Goal: Task Accomplishment & Management: Manage account settings

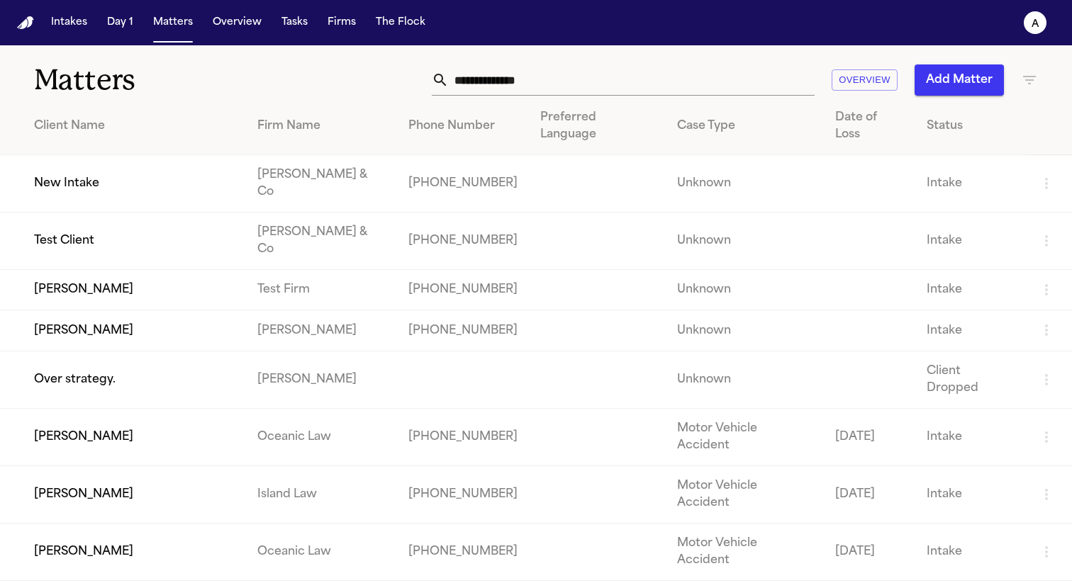
click at [343, 35] on nav "Intakes Day 1 Matters Overview Tasks Firms The Flock a" at bounding box center [536, 22] width 1072 height 45
click at [337, 33] on button "Firms" at bounding box center [342, 23] width 40 height 26
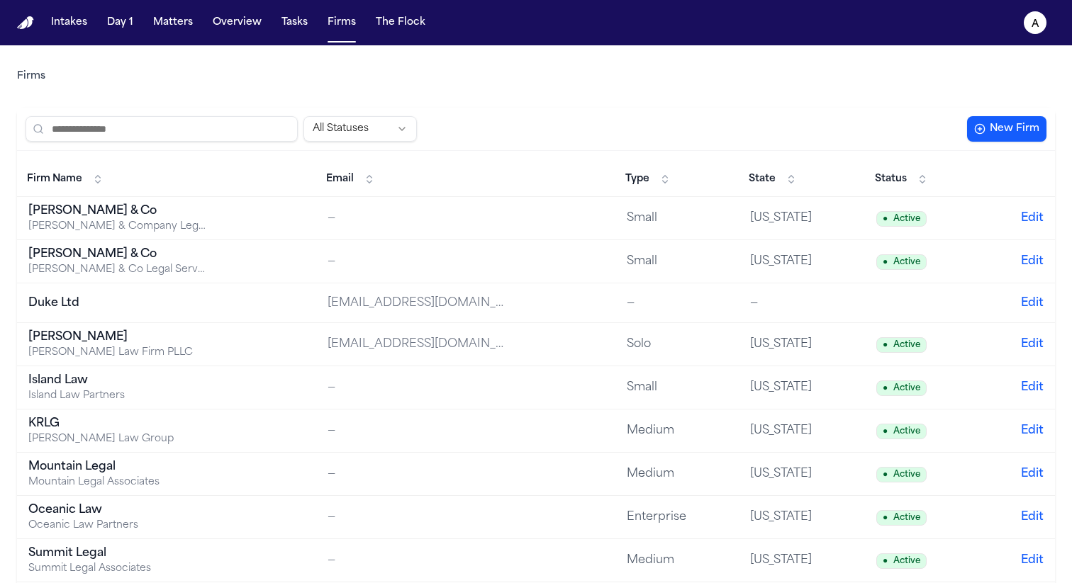
click at [106, 213] on div "Baker & Co" at bounding box center [116, 211] width 177 height 17
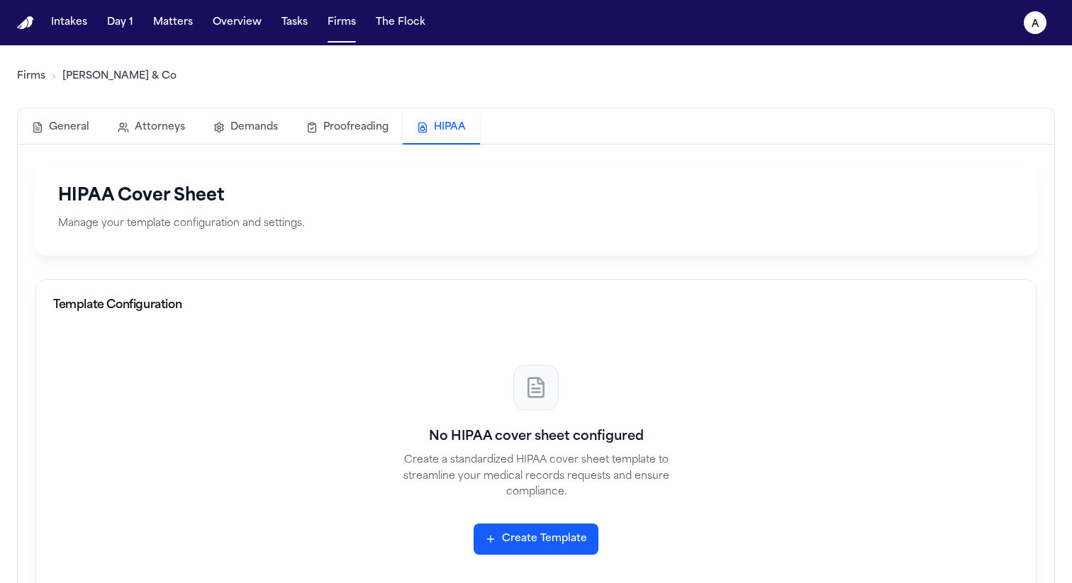
click at [451, 128] on button "HIPAA" at bounding box center [441, 128] width 77 height 33
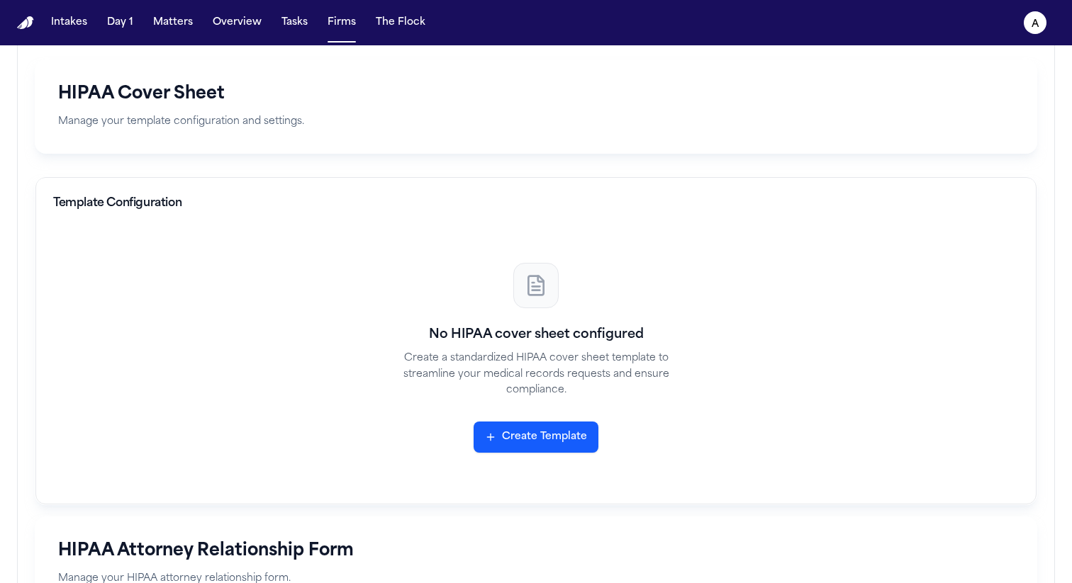
scroll to position [119, 0]
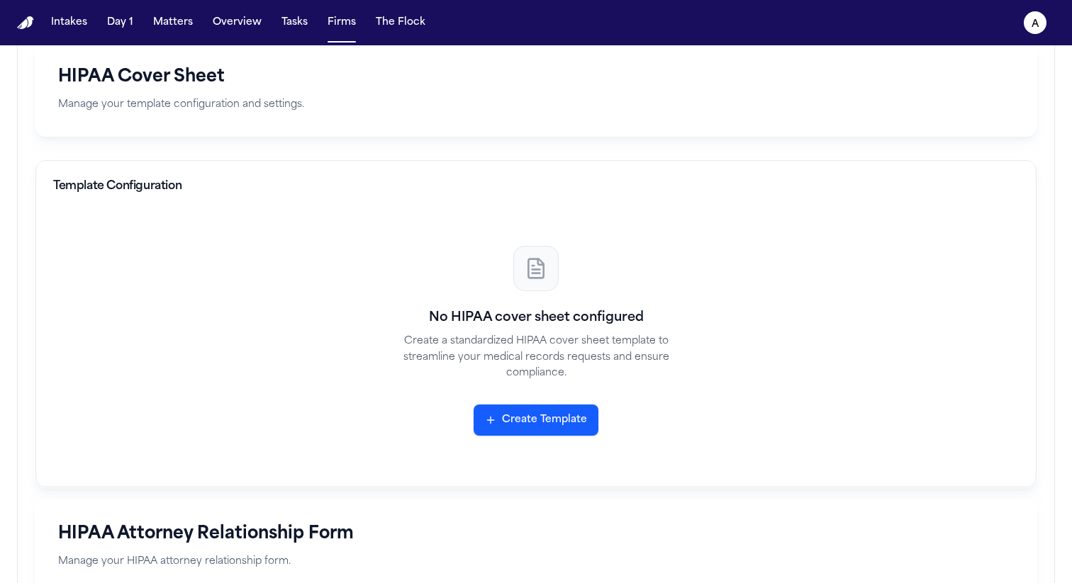
click at [564, 425] on button "Create Template" at bounding box center [535, 420] width 125 height 31
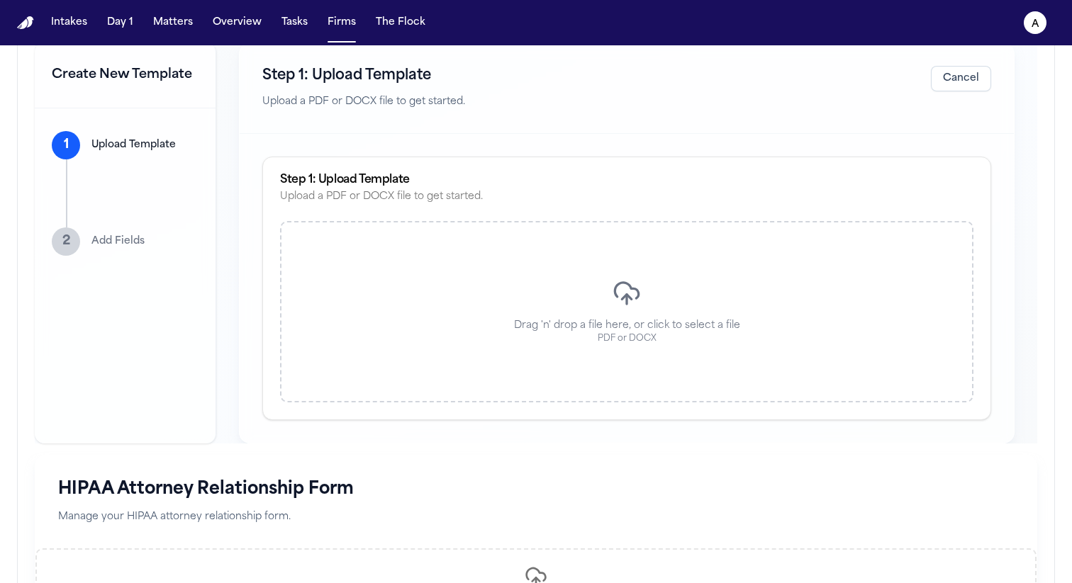
click at [500, 299] on div "Drag 'n' drop a file here, or click to select a file PDF or DOCX" at bounding box center [626, 311] width 693 height 181
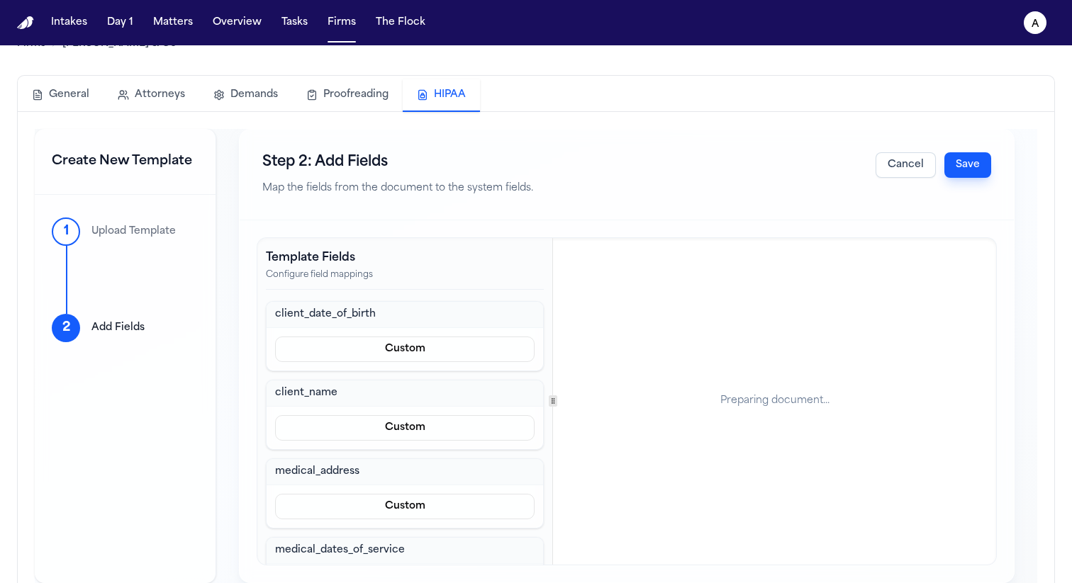
scroll to position [0, 0]
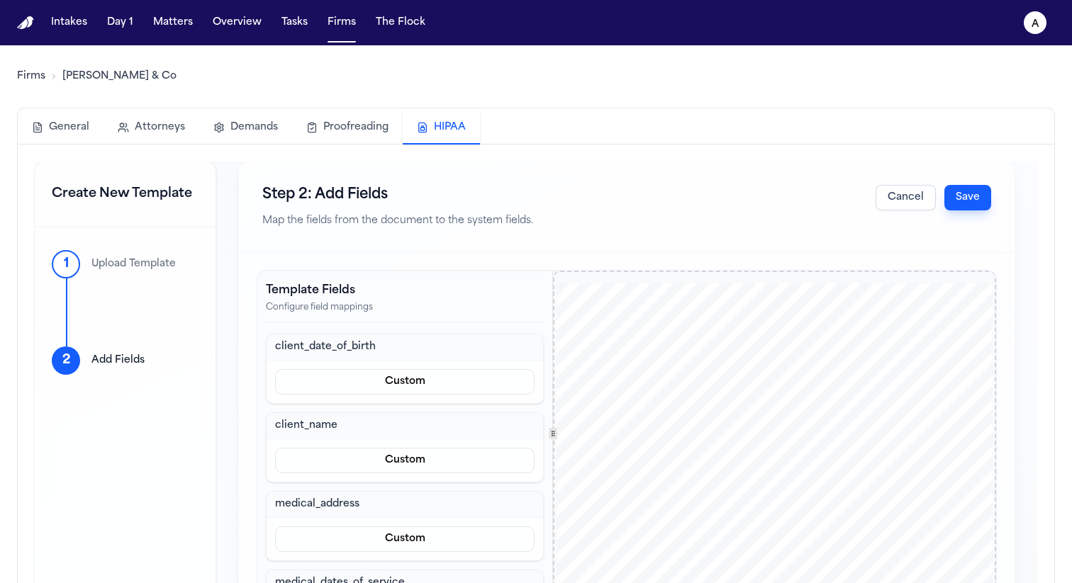
click at [885, 201] on button "Cancel" at bounding box center [905, 198] width 60 height 26
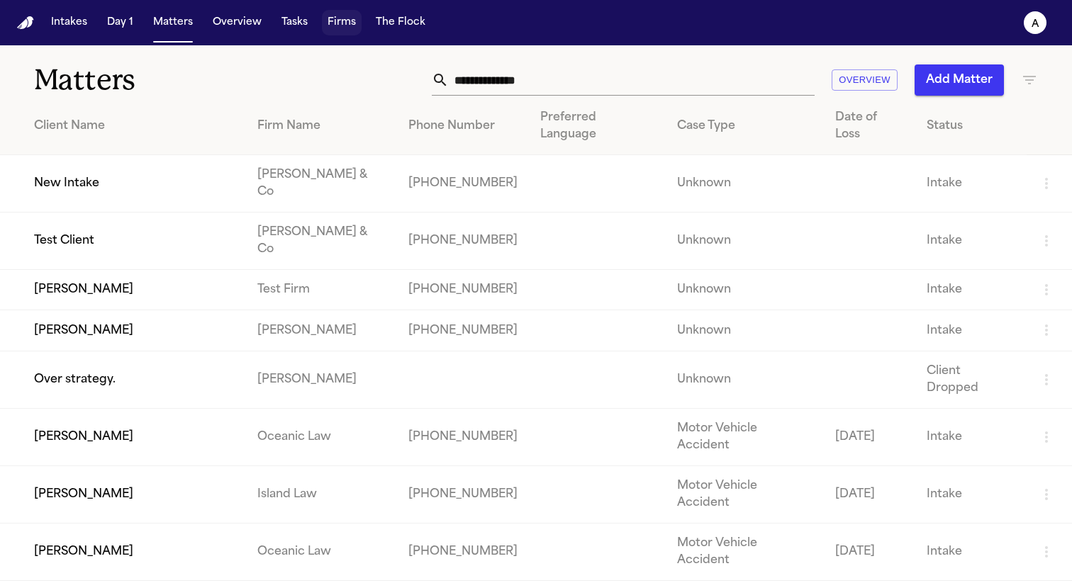
click at [349, 21] on button "Firms" at bounding box center [342, 23] width 40 height 26
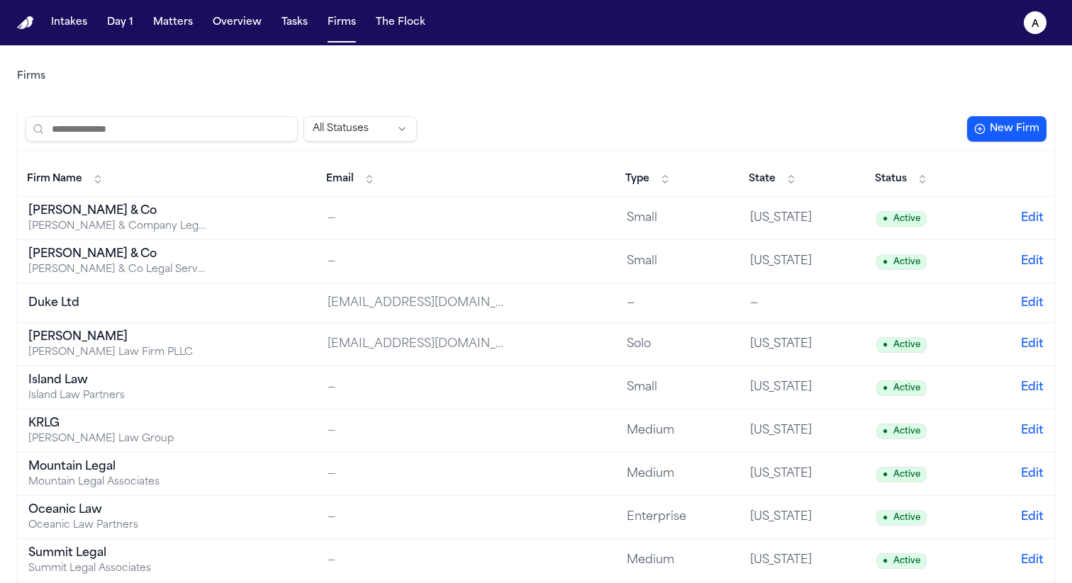
scroll to position [79, 0]
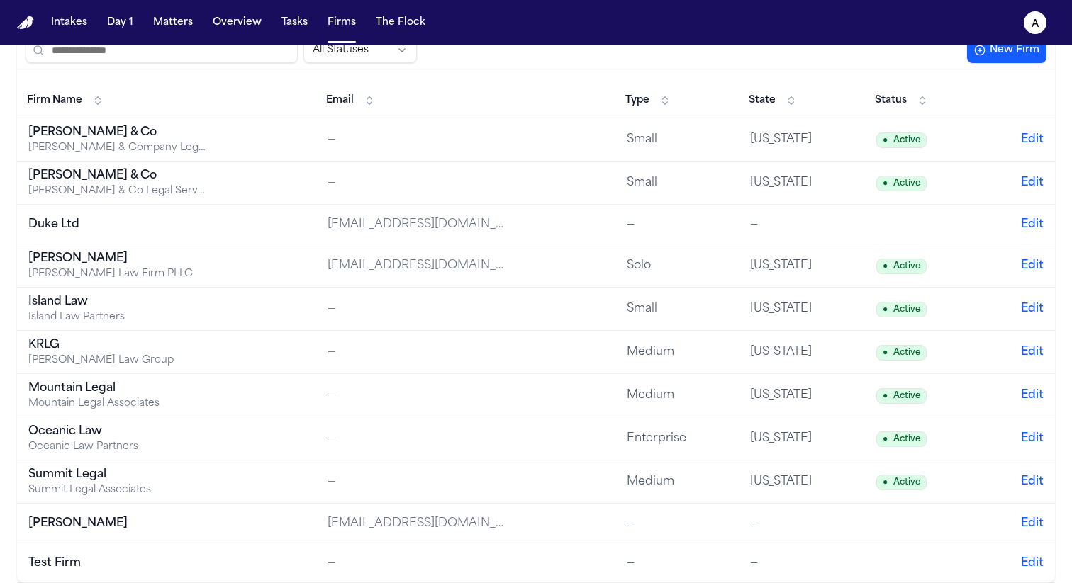
click at [82, 558] on div "Test Firm" at bounding box center [116, 563] width 177 height 17
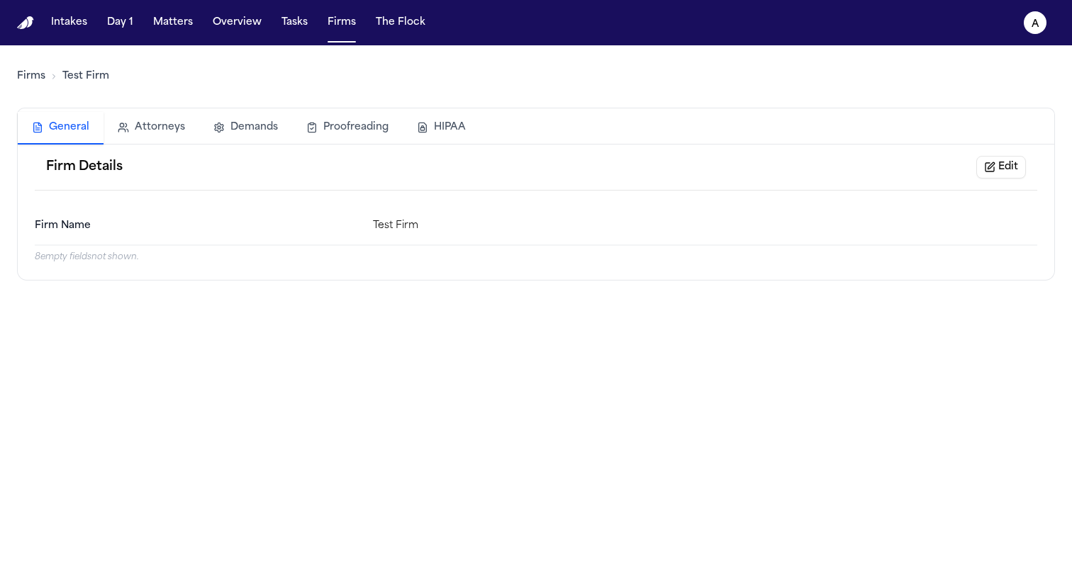
click at [438, 125] on button "HIPAA" at bounding box center [441, 127] width 77 height 31
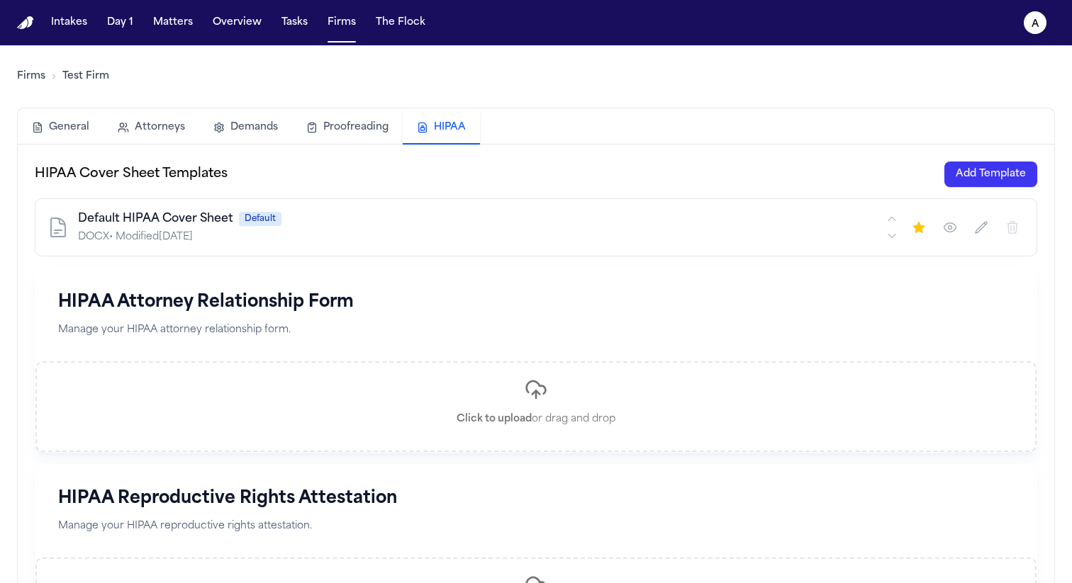
click at [1003, 171] on button "Add Template" at bounding box center [990, 175] width 93 height 26
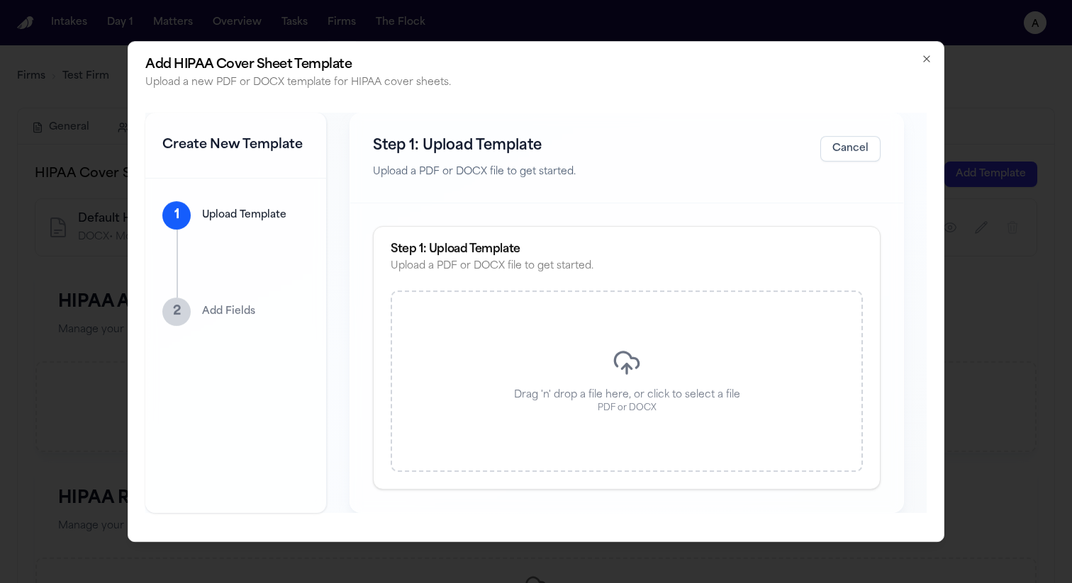
click at [606, 359] on div "Drag 'n' drop a file here, or click to select a file PDF or DOCX" at bounding box center [626, 381] width 472 height 181
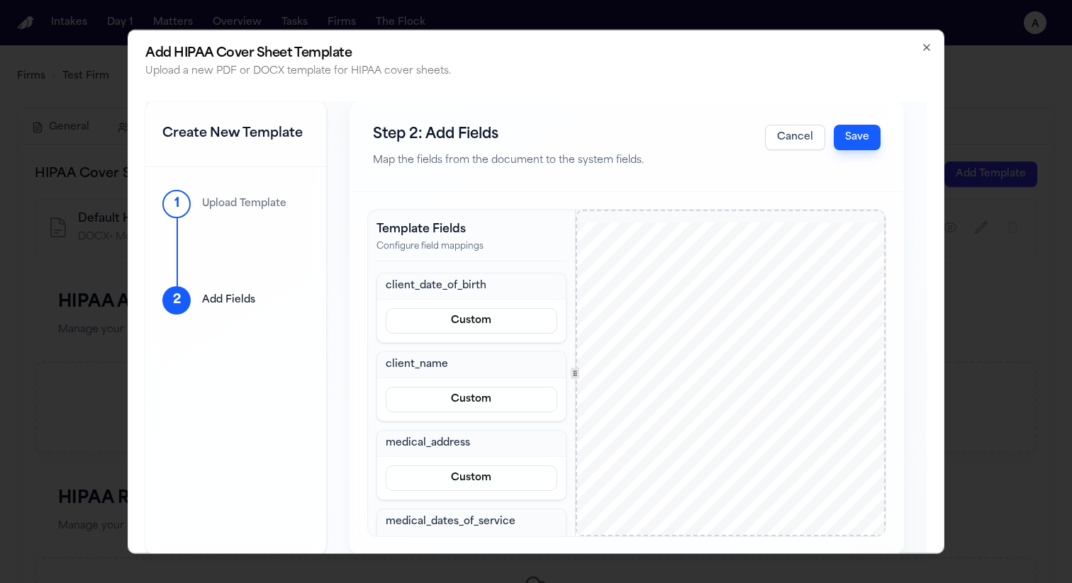
click at [877, 131] on button "Save" at bounding box center [856, 137] width 47 height 26
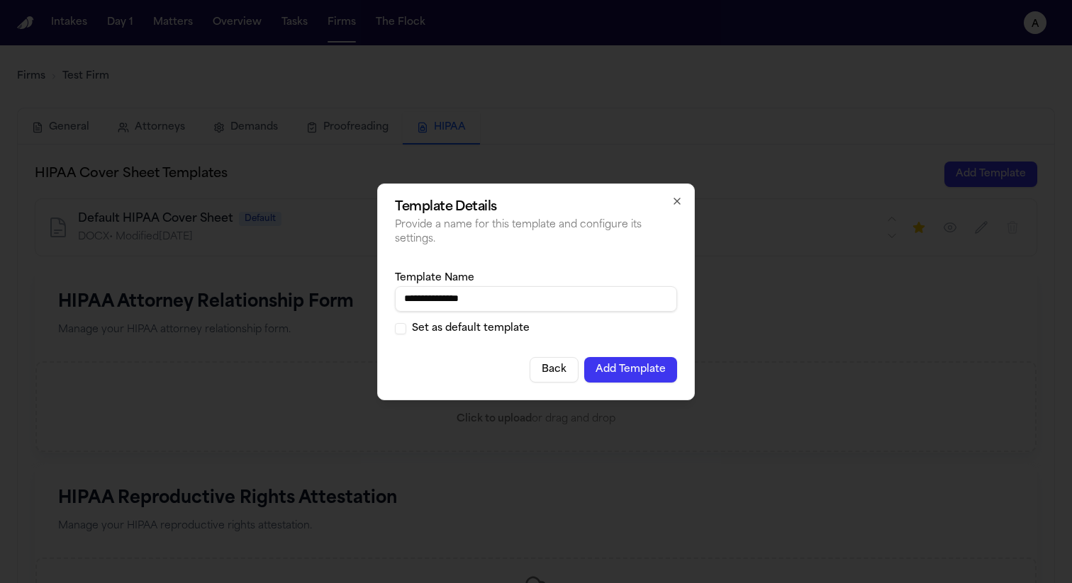
type input "**********"
click at [654, 364] on button "Add Template" at bounding box center [630, 370] width 93 height 26
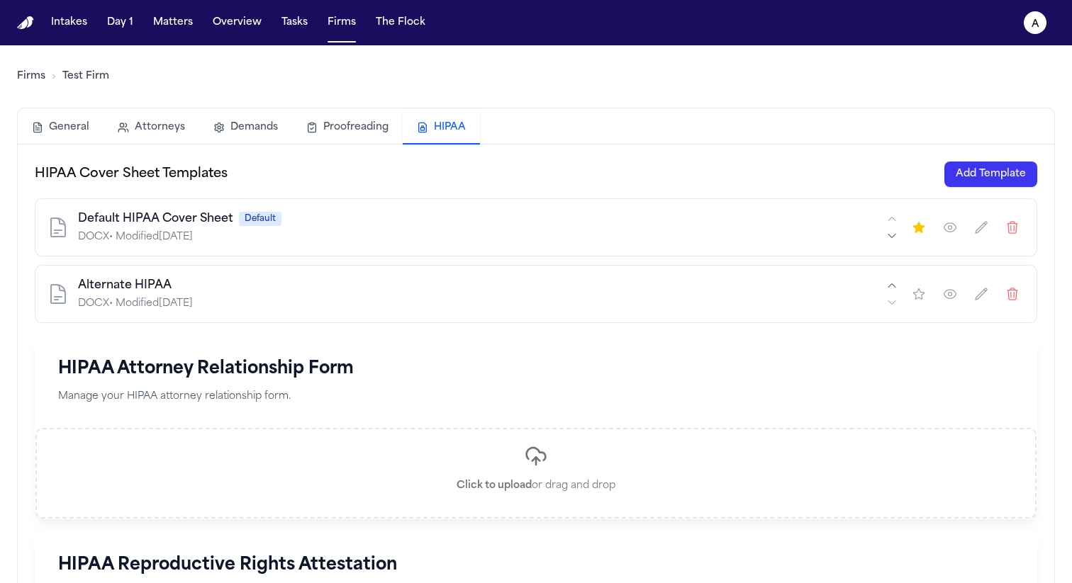
click at [997, 174] on button "Add Template" at bounding box center [990, 175] width 93 height 26
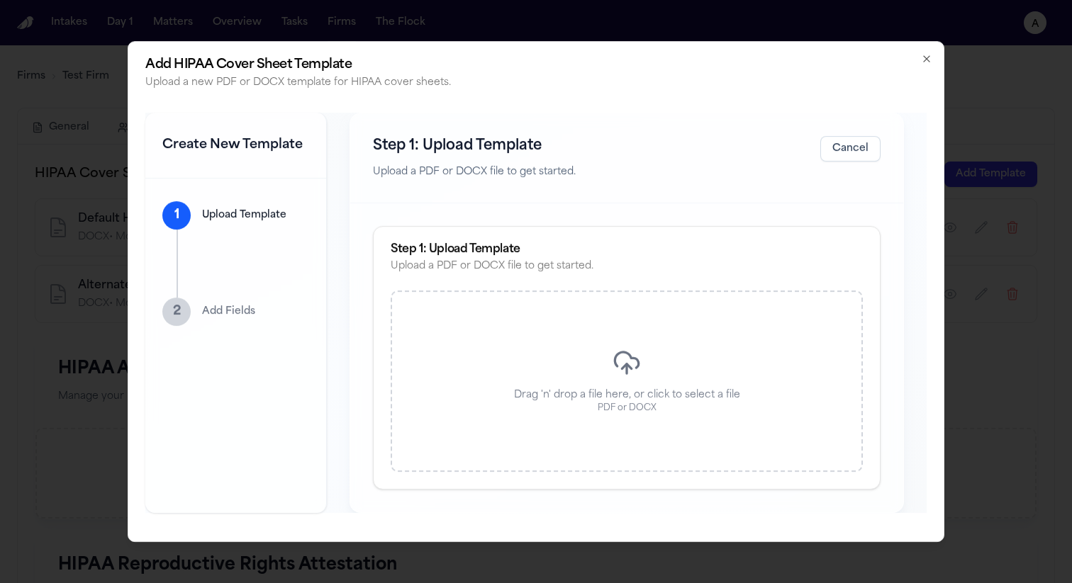
click at [643, 361] on div "Drag 'n' drop a file here, or click to select a file PDF or DOCX" at bounding box center [626, 381] width 472 height 181
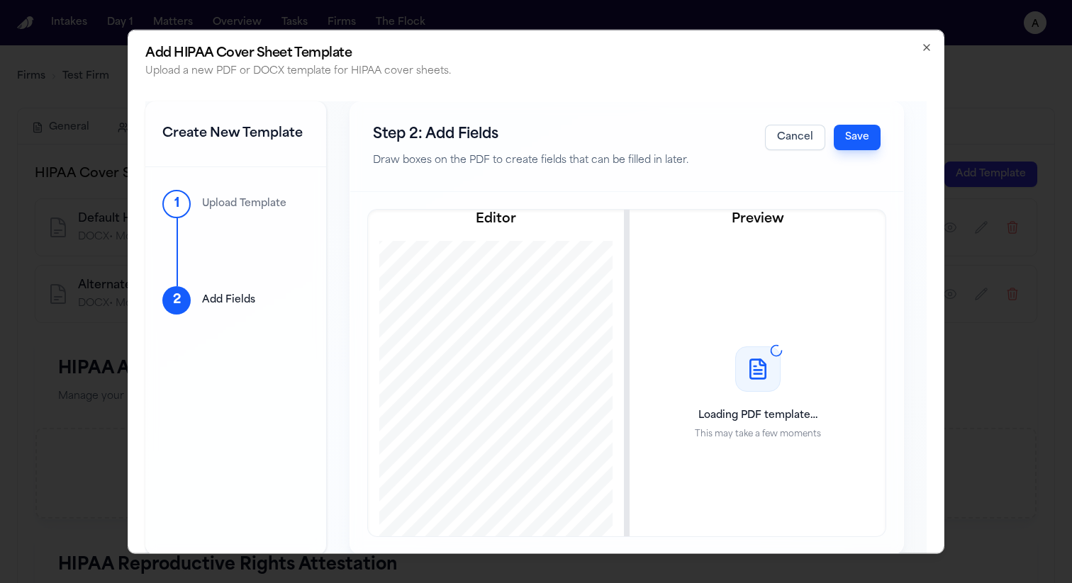
click at [855, 137] on button "Save" at bounding box center [856, 137] width 47 height 26
click at [921, 47] on icon "button" at bounding box center [926, 46] width 11 height 11
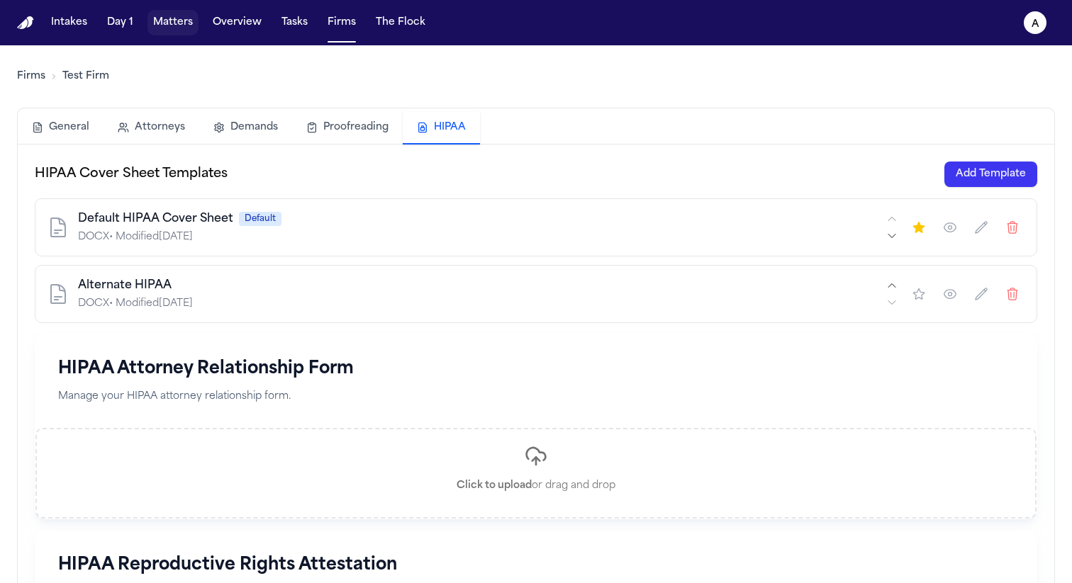
click at [184, 23] on button "Matters" at bounding box center [172, 23] width 51 height 26
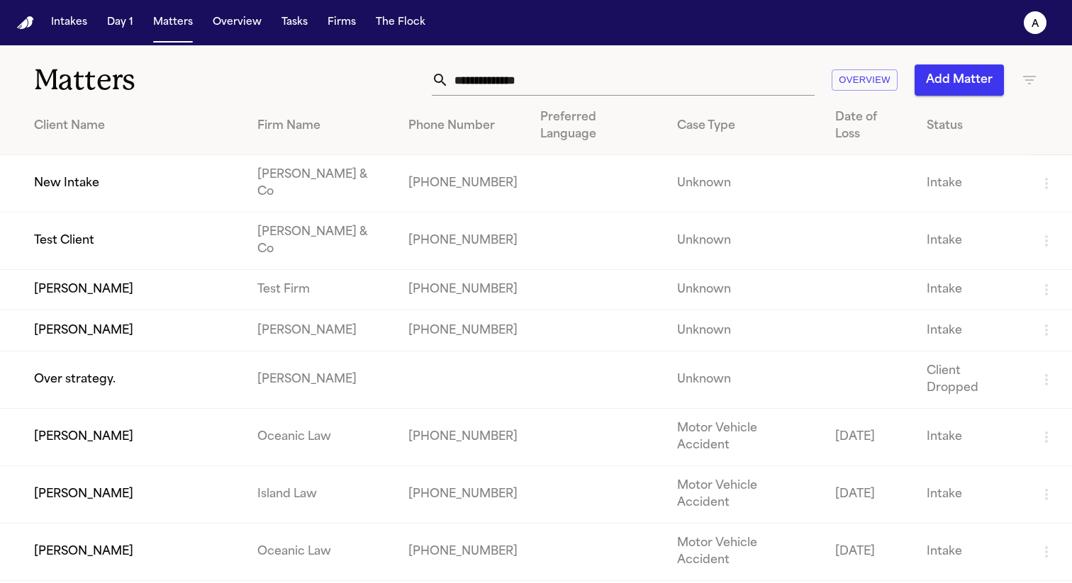
click at [88, 167] on td "New Intake" at bounding box center [123, 183] width 246 height 57
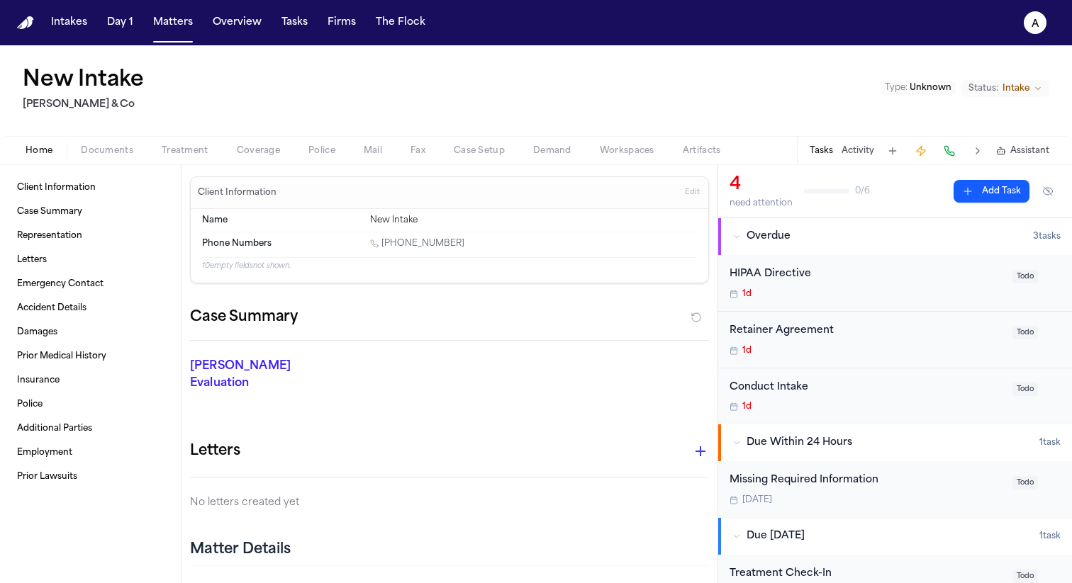
click at [209, 145] on button "Treatment" at bounding box center [184, 150] width 75 height 17
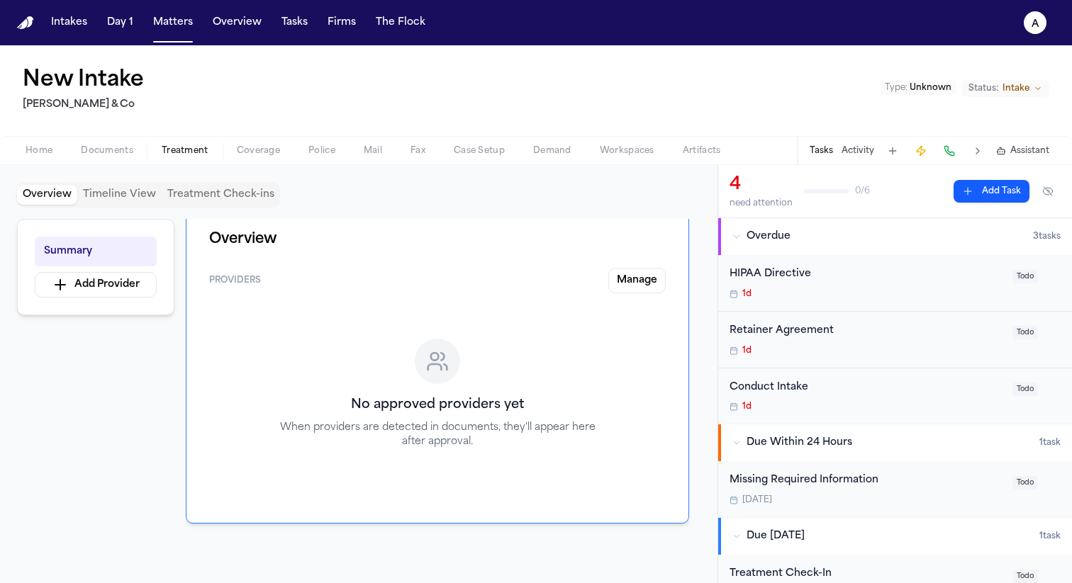
scroll to position [18, 0]
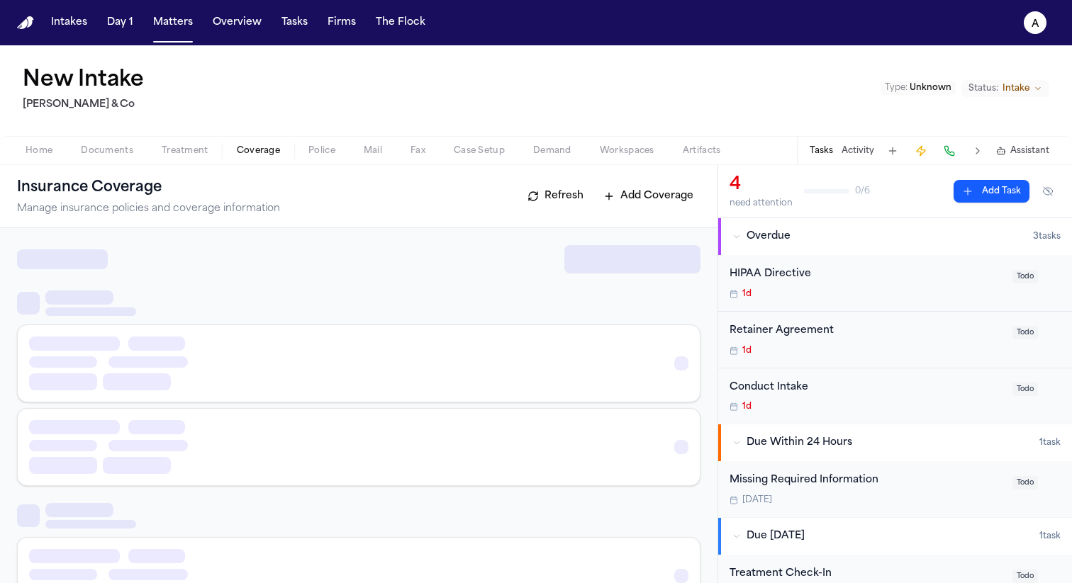
click at [268, 147] on span "Coverage" at bounding box center [258, 150] width 43 height 11
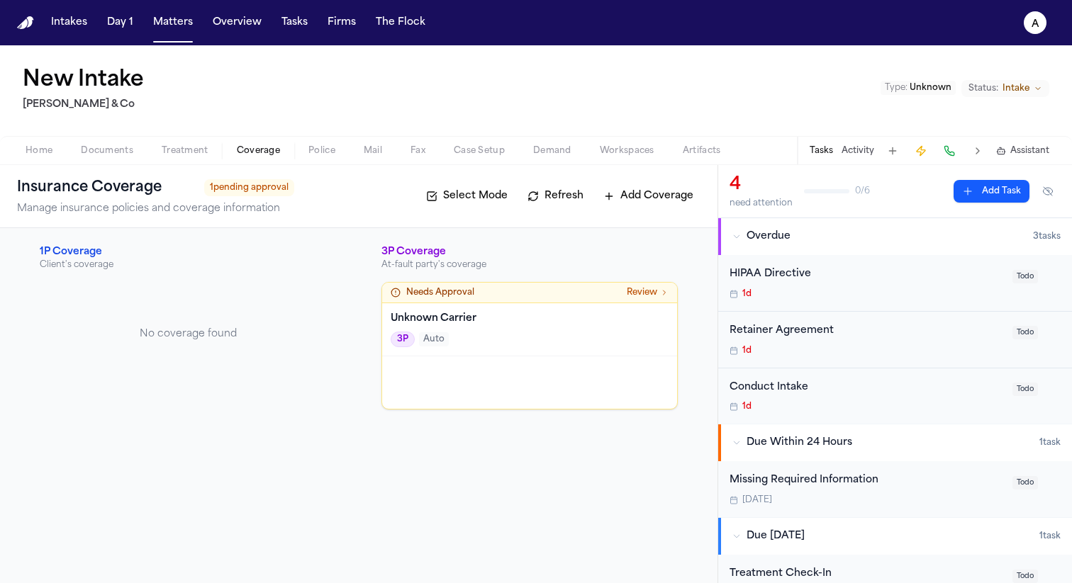
click at [181, 152] on span "Treatment" at bounding box center [185, 150] width 47 height 11
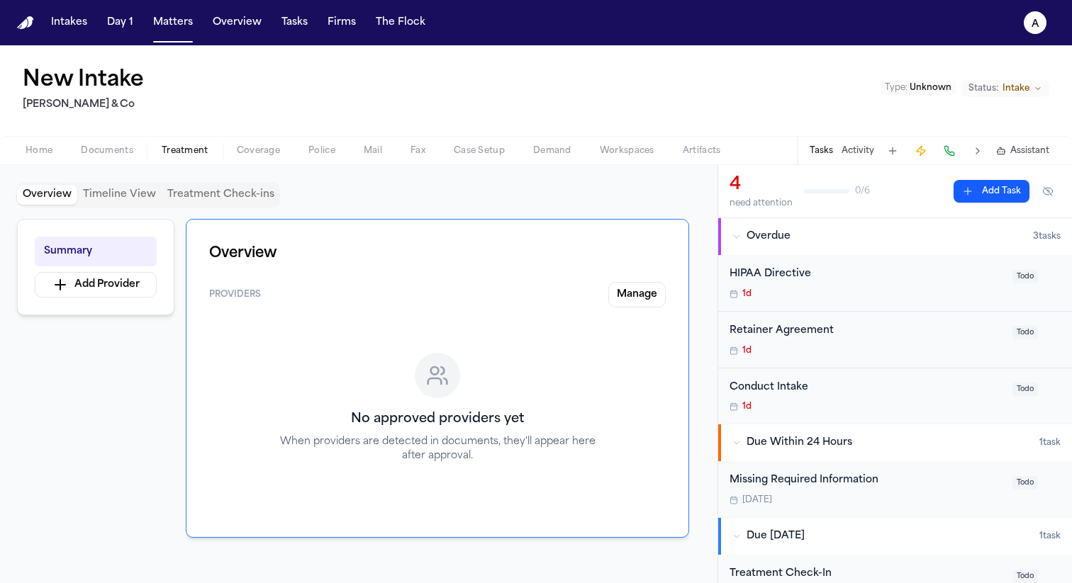
click at [174, 34] on button "Matters" at bounding box center [172, 23] width 51 height 26
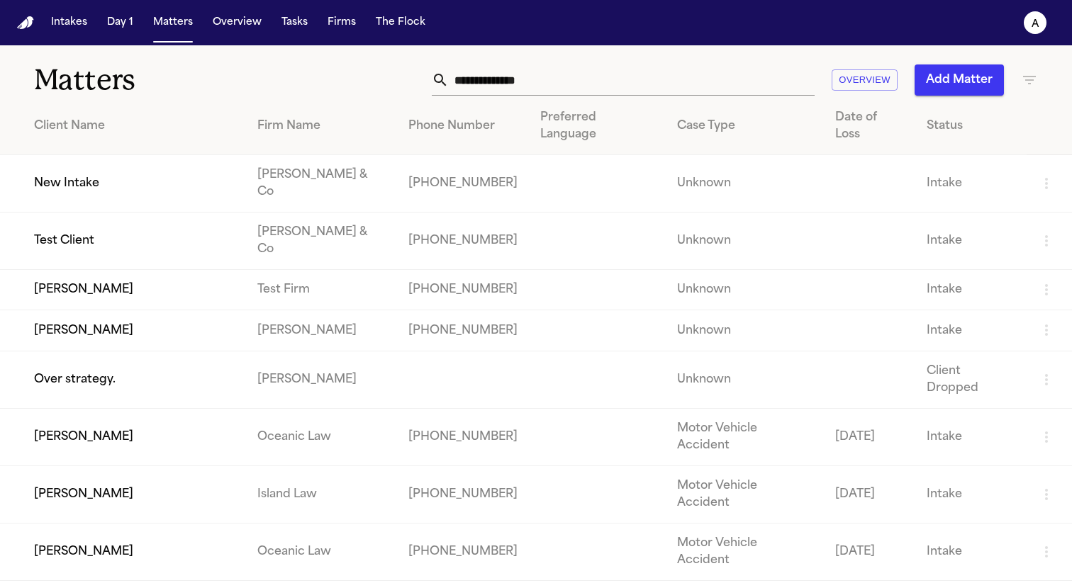
click at [96, 270] on td "[PERSON_NAME]" at bounding box center [123, 290] width 246 height 40
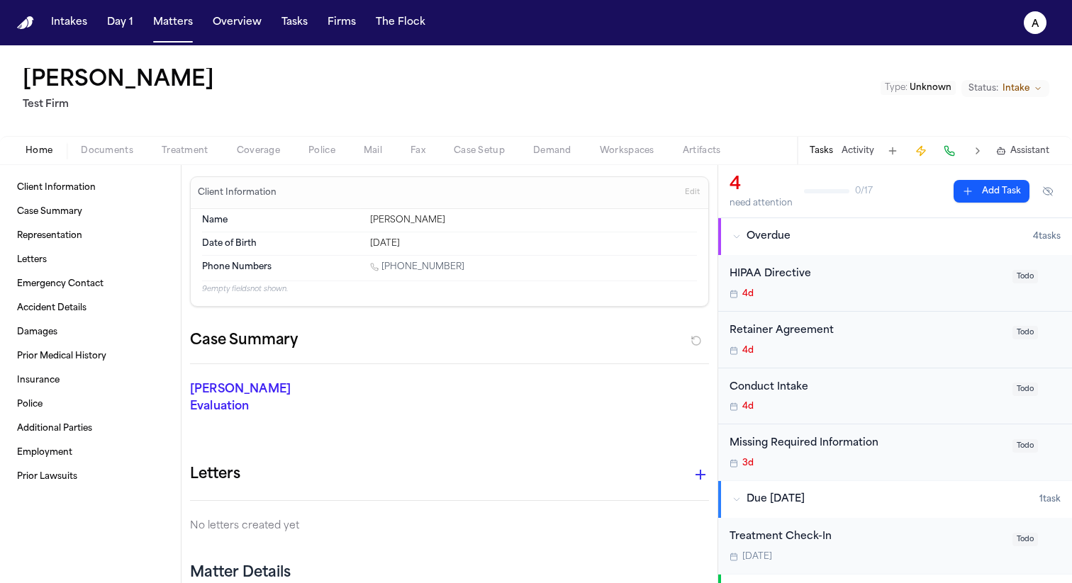
click at [186, 155] on span "Treatment" at bounding box center [185, 150] width 47 height 11
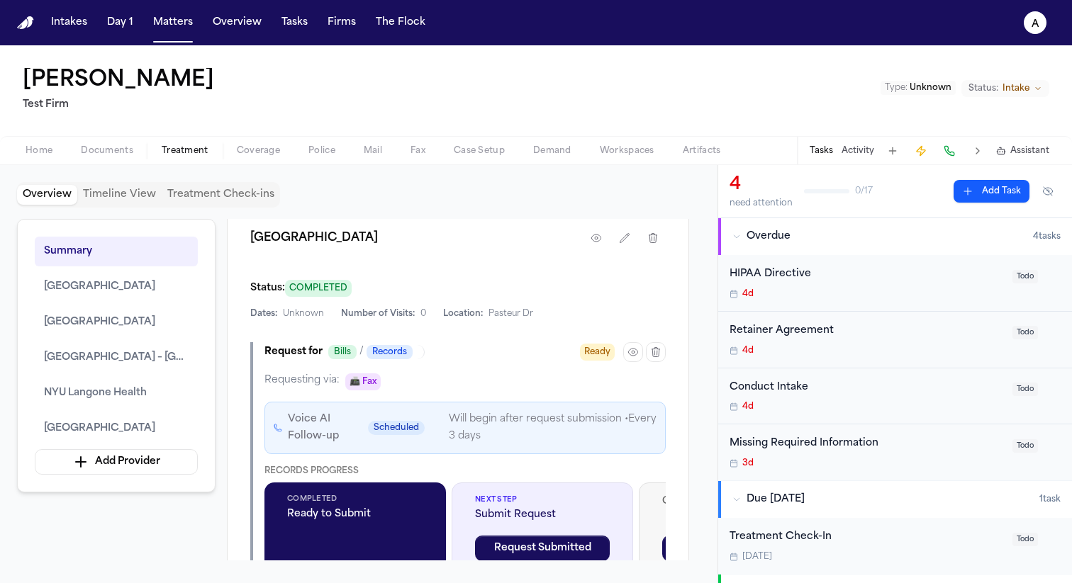
scroll to position [974, 0]
click at [629, 355] on icon "button" at bounding box center [632, 351] width 9 height 7
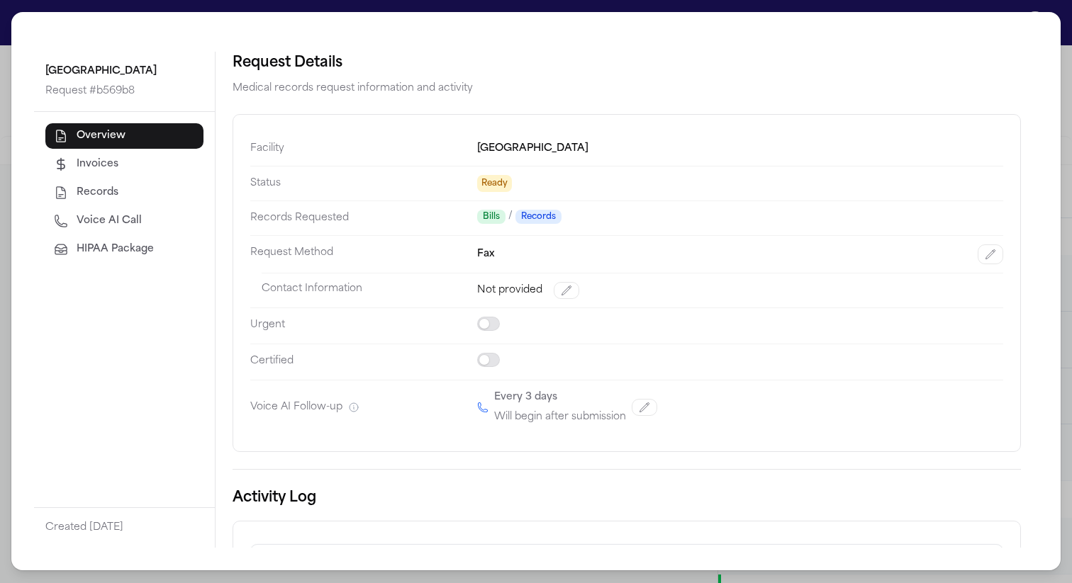
click at [150, 252] on span "HIPAA Package" at bounding box center [115, 249] width 77 height 14
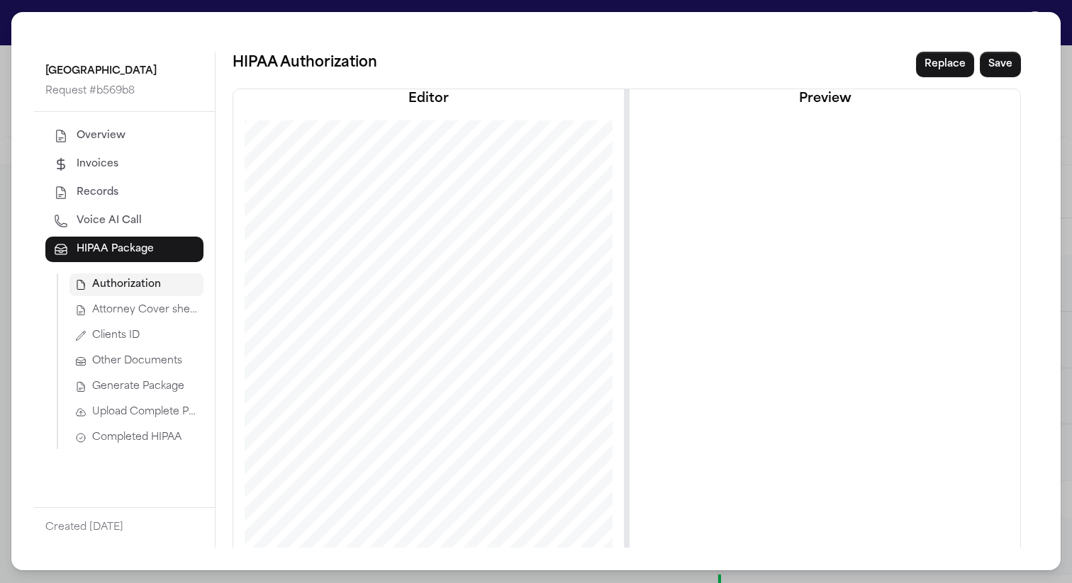
click at [157, 311] on span "Attorney Cover sheet" at bounding box center [145, 310] width 106 height 14
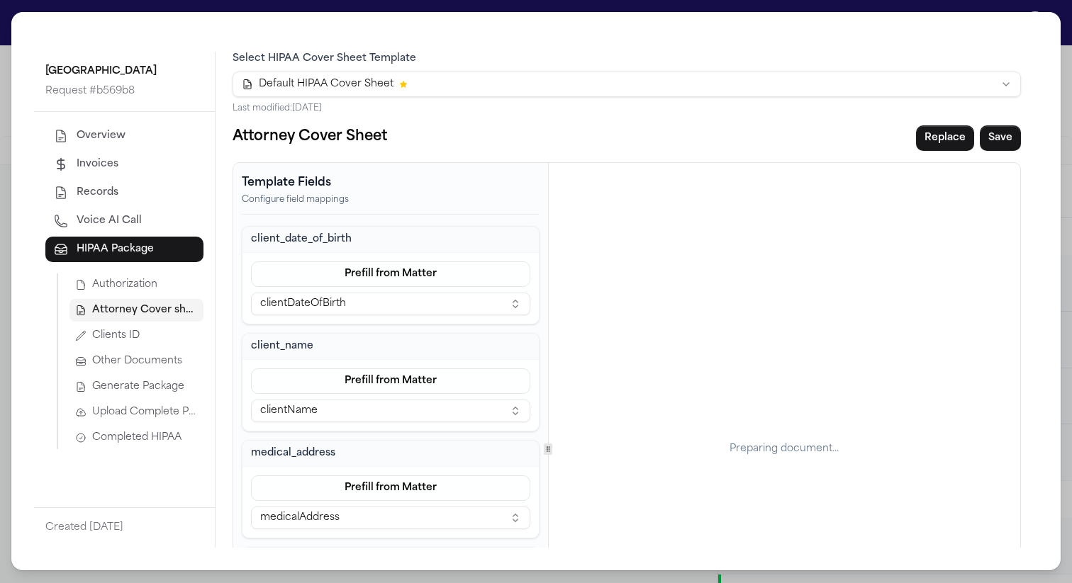
click at [520, 84] on html "Intakes Day 1 Matters Overview Tasks Firms The Flock a John Doe Test Firm Type …" at bounding box center [536, 291] width 1072 height 583
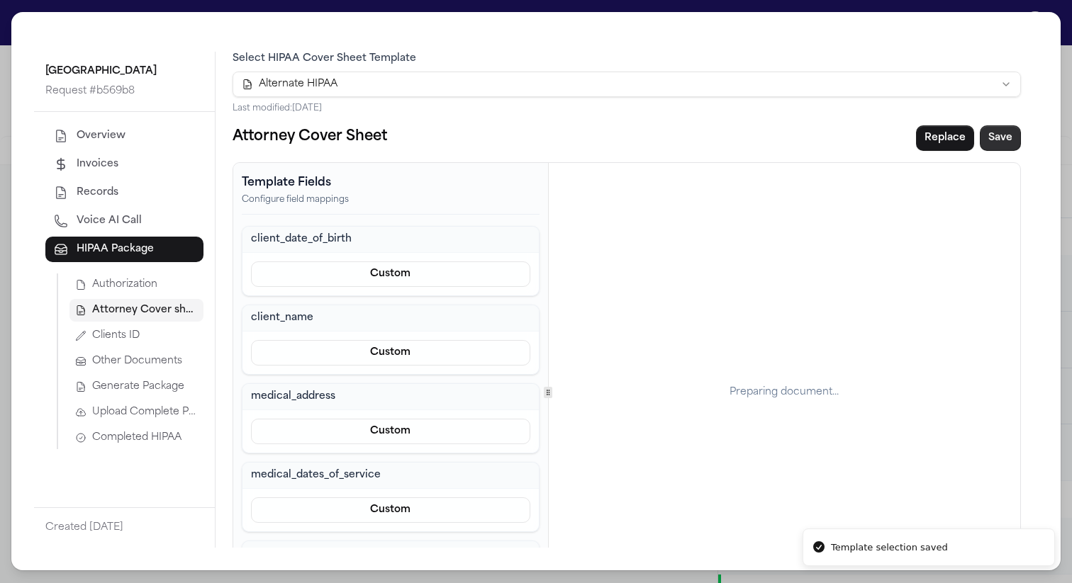
click at [996, 128] on button "Save" at bounding box center [999, 138] width 41 height 26
click at [141, 395] on button "Generate Package" at bounding box center [136, 387] width 134 height 23
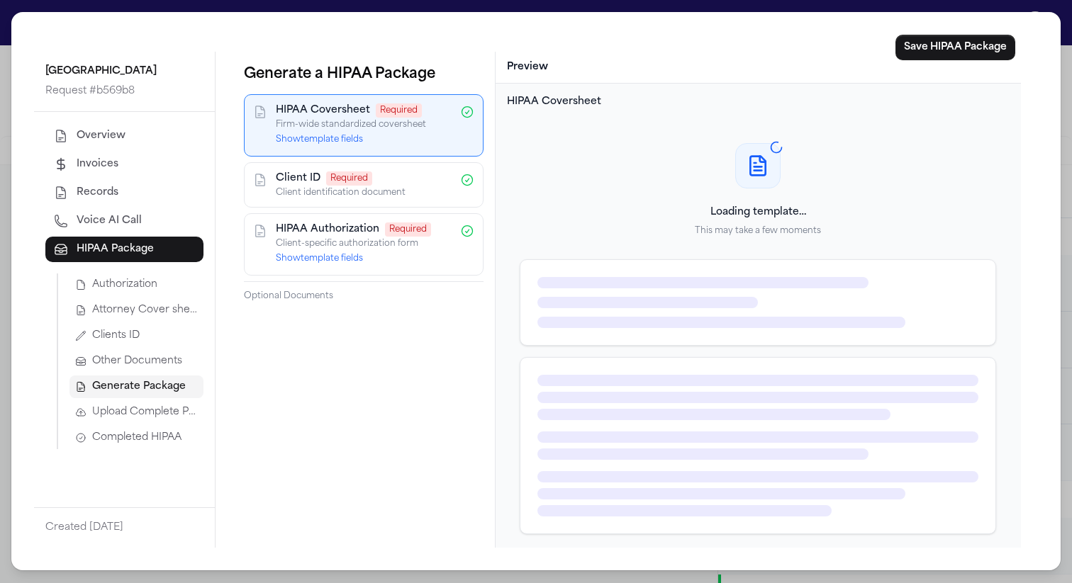
click at [794, 1] on div "Stanford Hospital Request # b569b8 Overview Invoices Records Voice AI Call HIPA…" at bounding box center [536, 291] width 1072 height 583
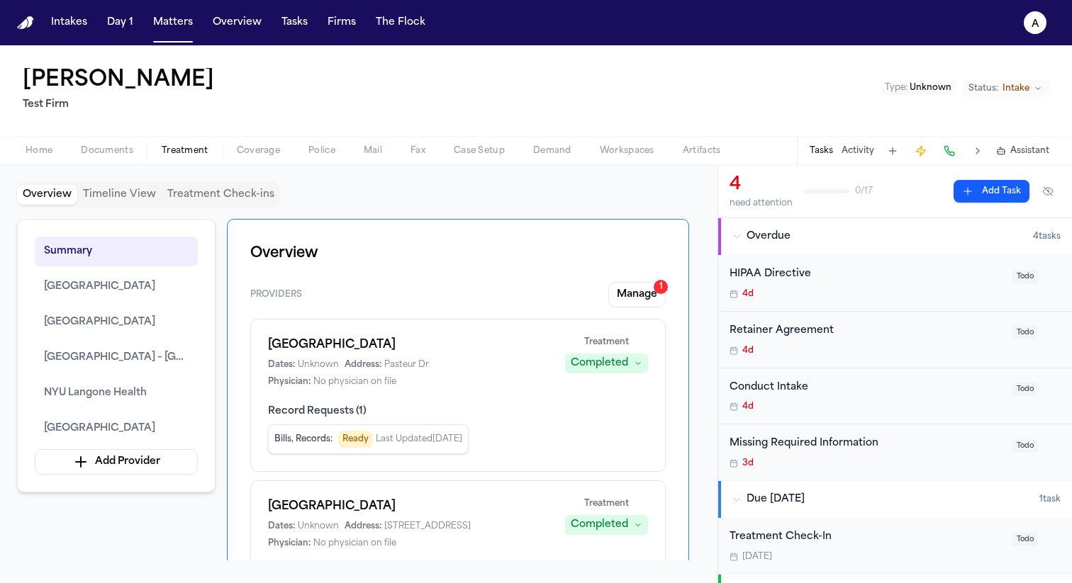
click at [264, 152] on span "Coverage" at bounding box center [258, 150] width 43 height 11
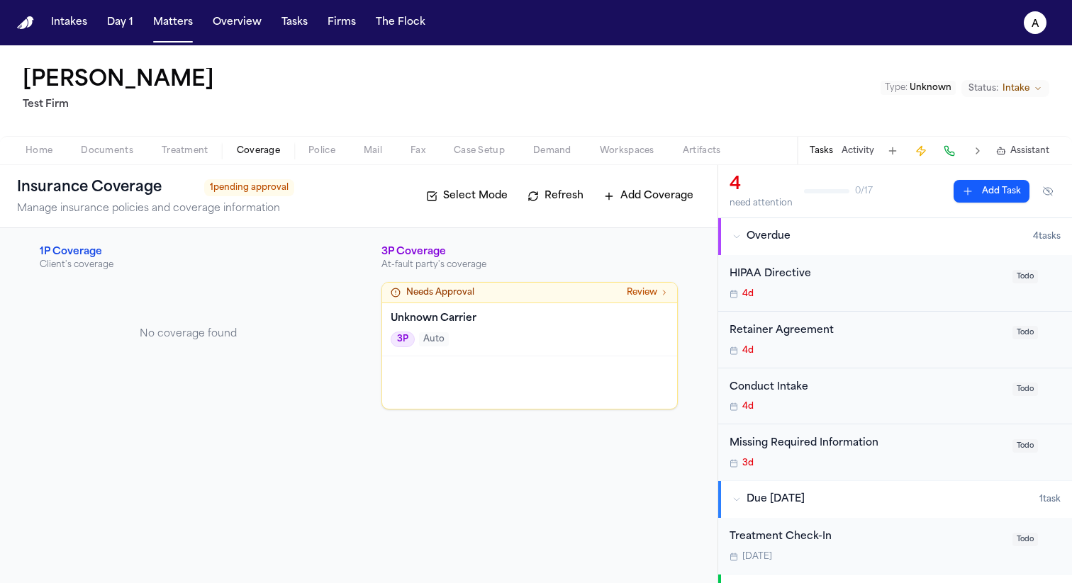
click at [588, 333] on div "3P Auto" at bounding box center [529, 340] width 278 height 16
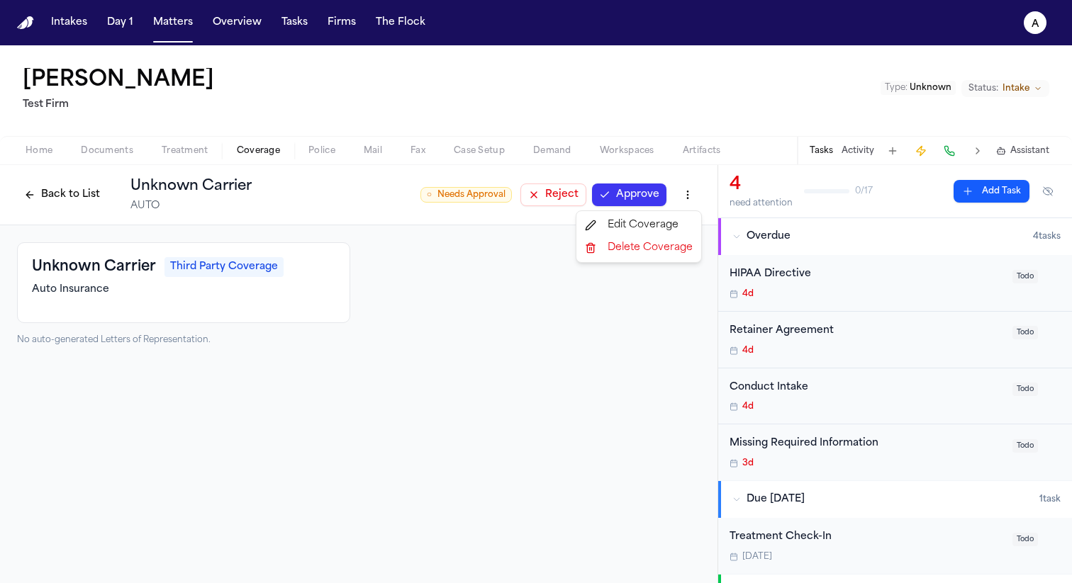
click at [696, 196] on html "Intakes Day 1 Matters Overview Tasks Firms The Flock a [PERSON_NAME] Test Firm …" at bounding box center [536, 291] width 1072 height 583
click at [636, 222] on div "Edit Coverage" at bounding box center [638, 225] width 119 height 23
select select "**********"
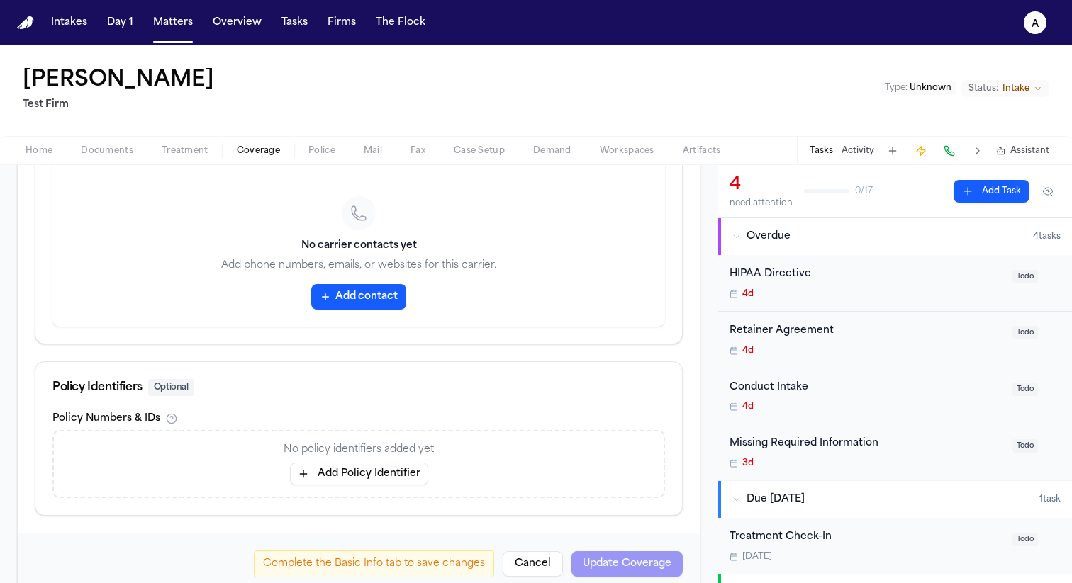
scroll to position [707, 0]
click at [382, 302] on button "Add contact" at bounding box center [358, 296] width 95 height 26
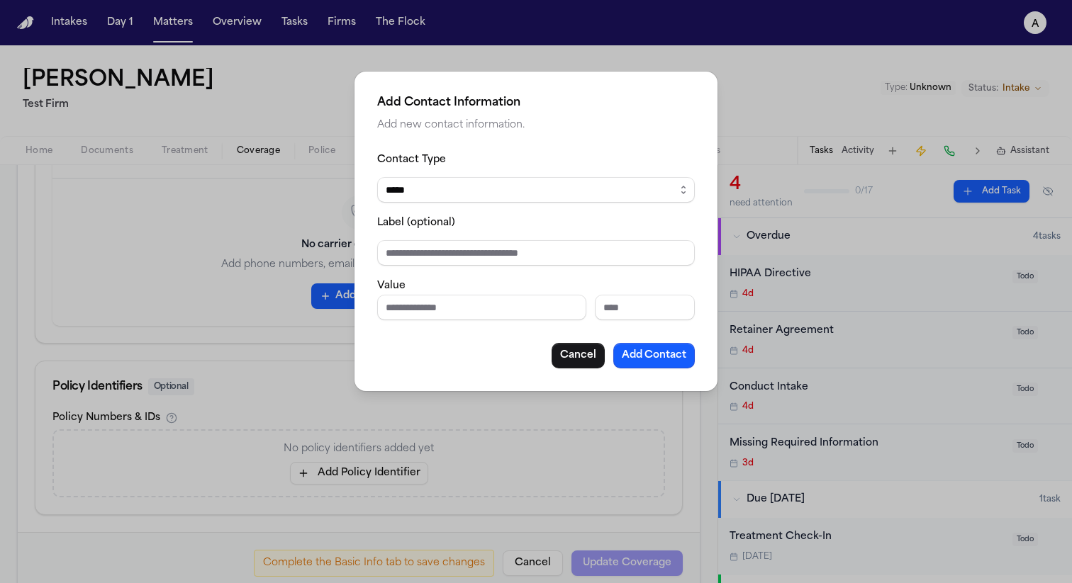
click at [516, 247] on input "Label (optional)" at bounding box center [535, 253] width 317 height 26
type input "******"
type input "**********"
type input "*****"
click at [639, 358] on button "Add Contact" at bounding box center [653, 356] width 81 height 26
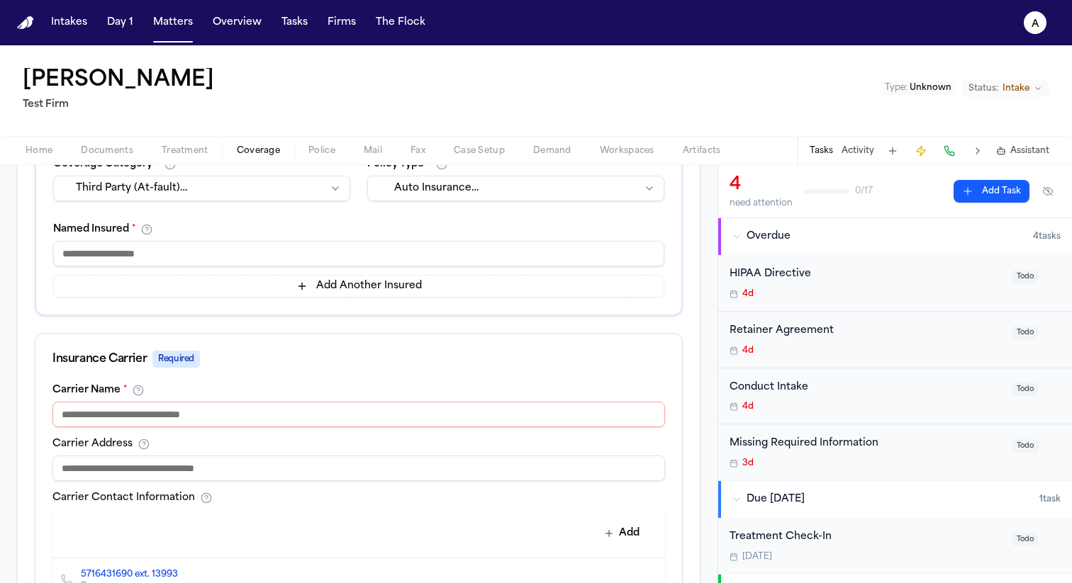
scroll to position [597, 0]
